Goal: Task Accomplishment & Management: Manage account settings

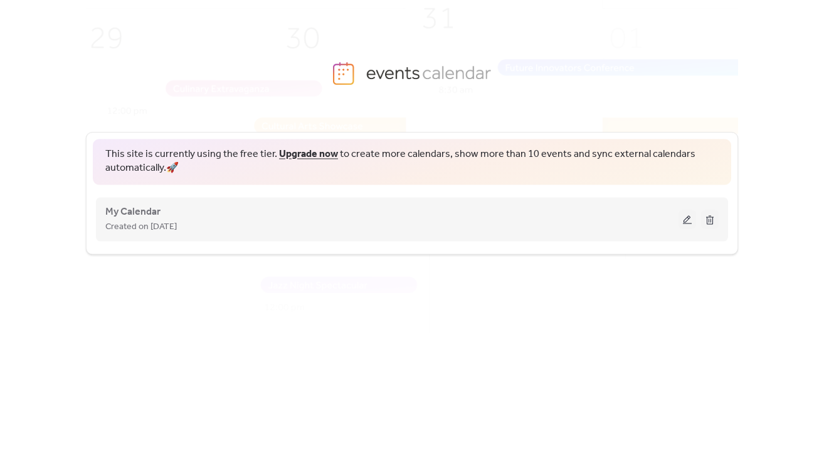
click at [683, 215] on button at bounding box center [688, 219] width 18 height 19
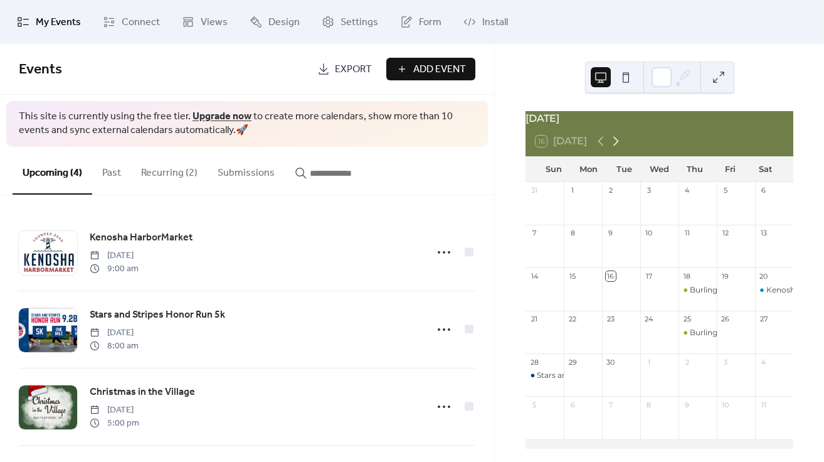
click at [622, 148] on icon at bounding box center [616, 141] width 15 height 15
click at [620, 149] on icon at bounding box center [616, 141] width 15 height 15
click at [619, 146] on icon at bounding box center [617, 141] width 6 height 9
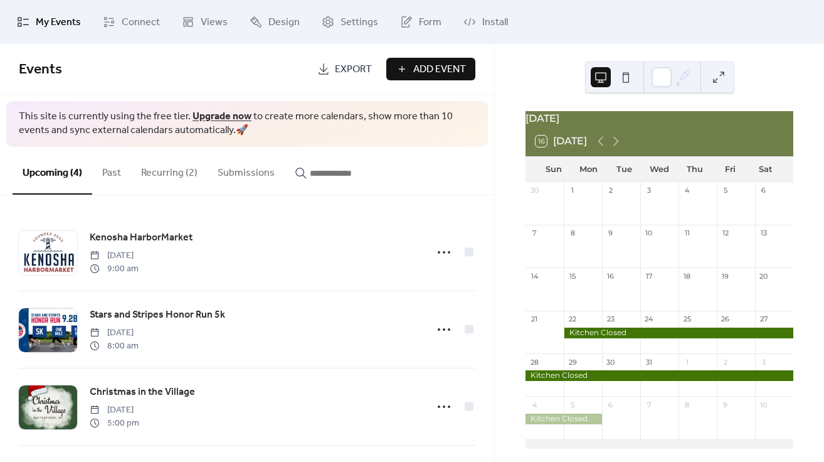
click at [159, 168] on button "Recurring (2)" at bounding box center [169, 170] width 77 height 46
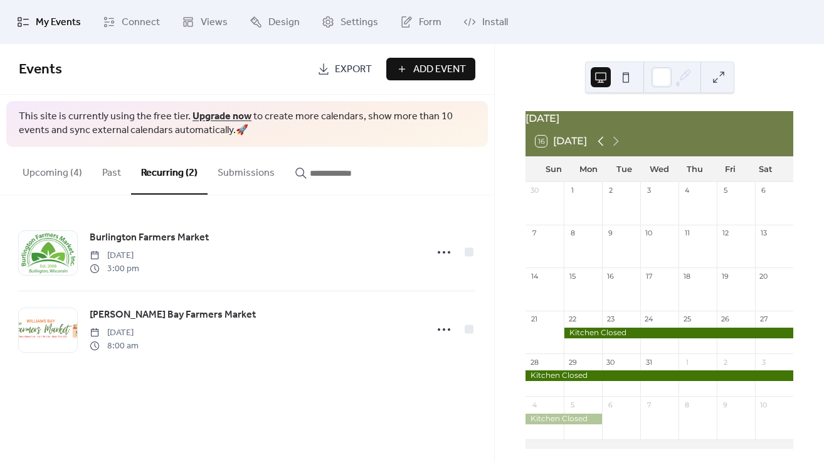
click at [601, 146] on icon at bounding box center [602, 141] width 6 height 9
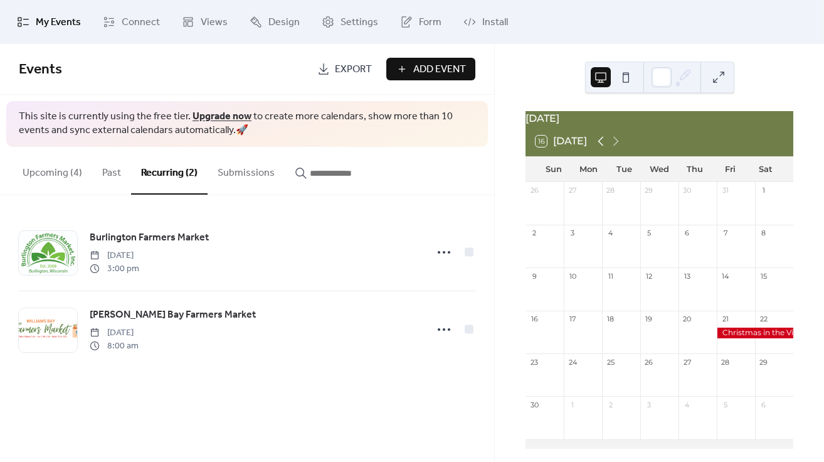
click at [601, 146] on icon at bounding box center [602, 141] width 6 height 9
